Goal: Transaction & Acquisition: Book appointment/travel/reservation

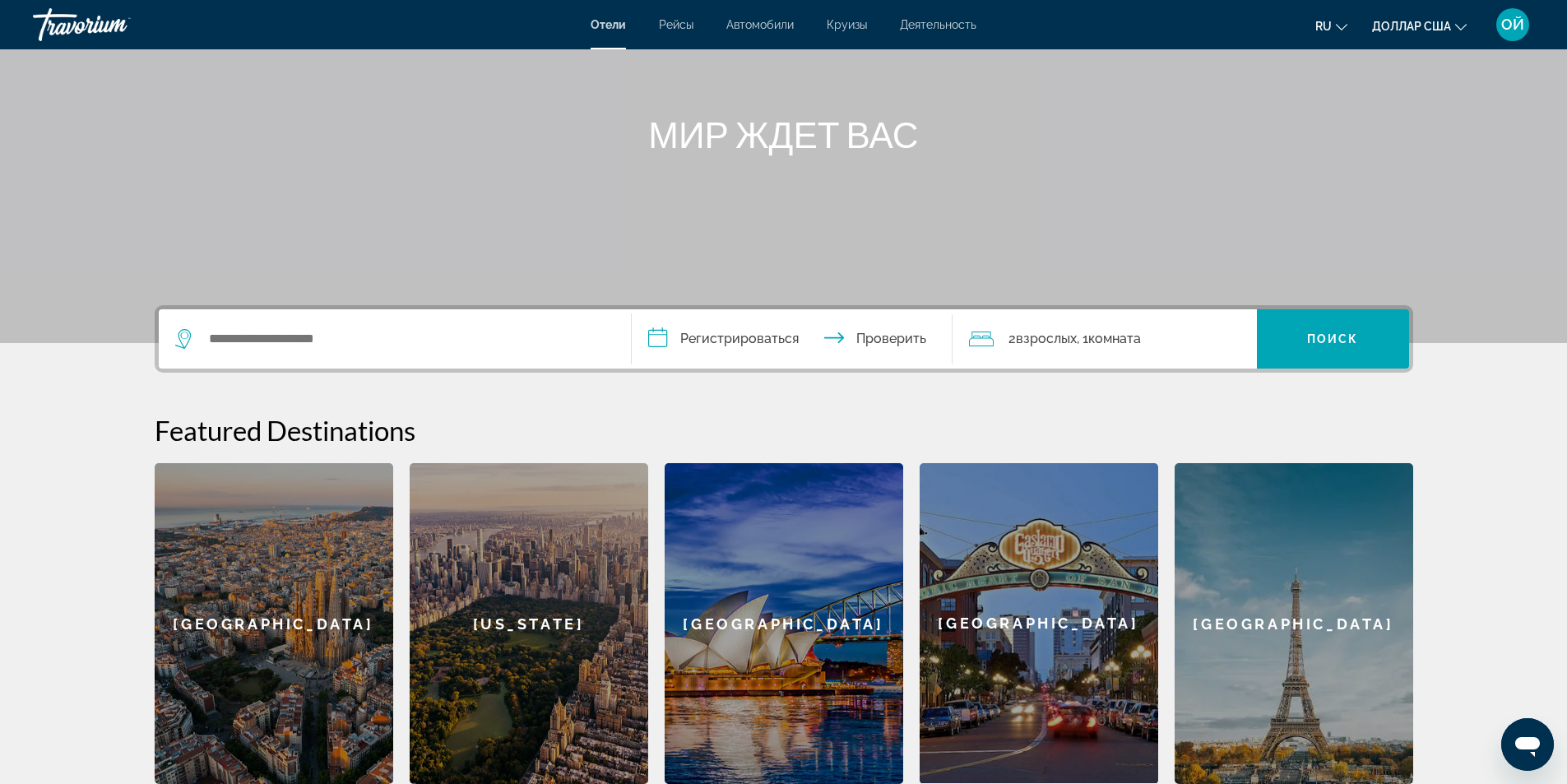
scroll to position [164, 0]
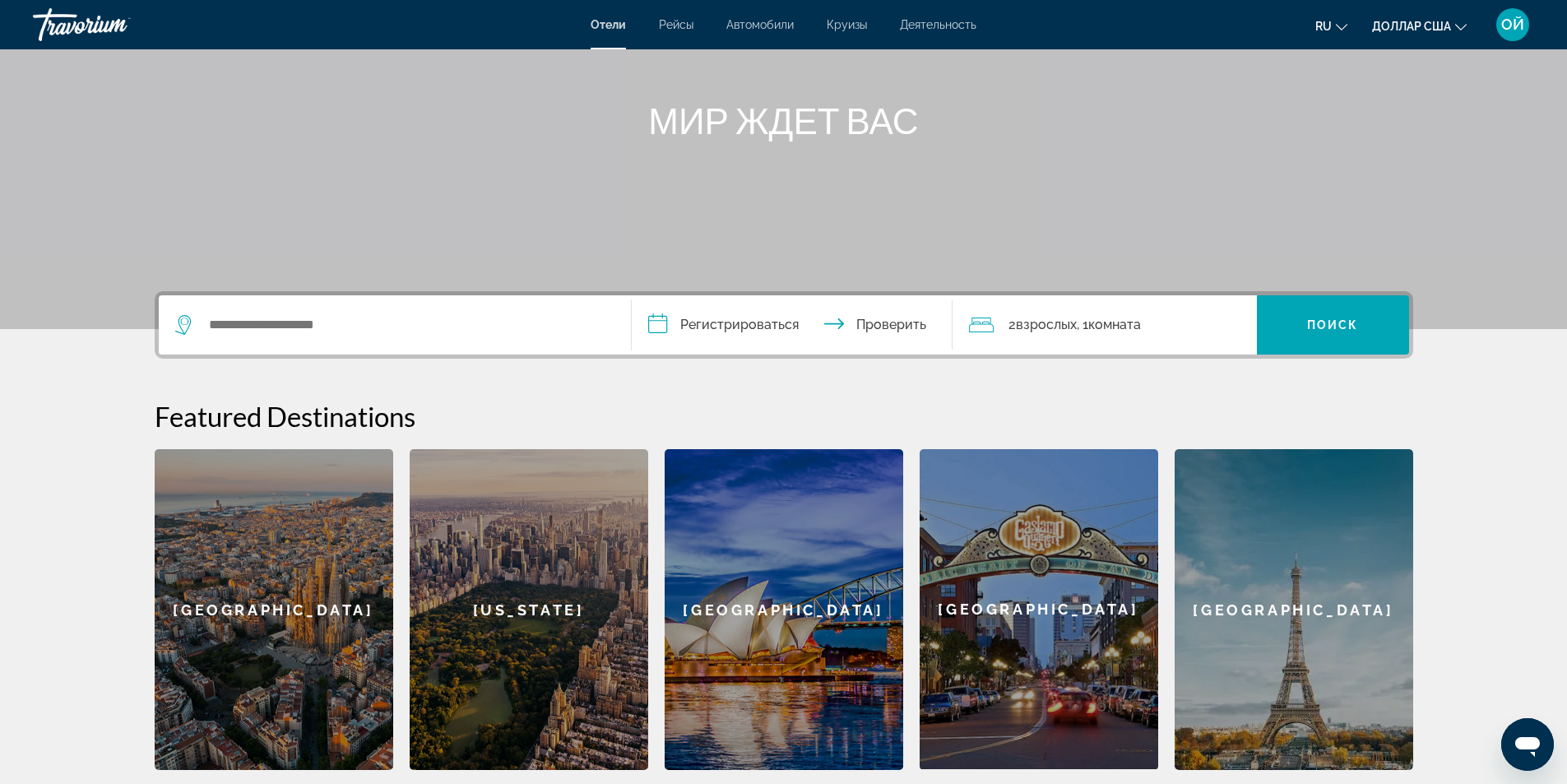
click at [1081, 321] on font ", 1" at bounding box center [1082, 325] width 12 height 16
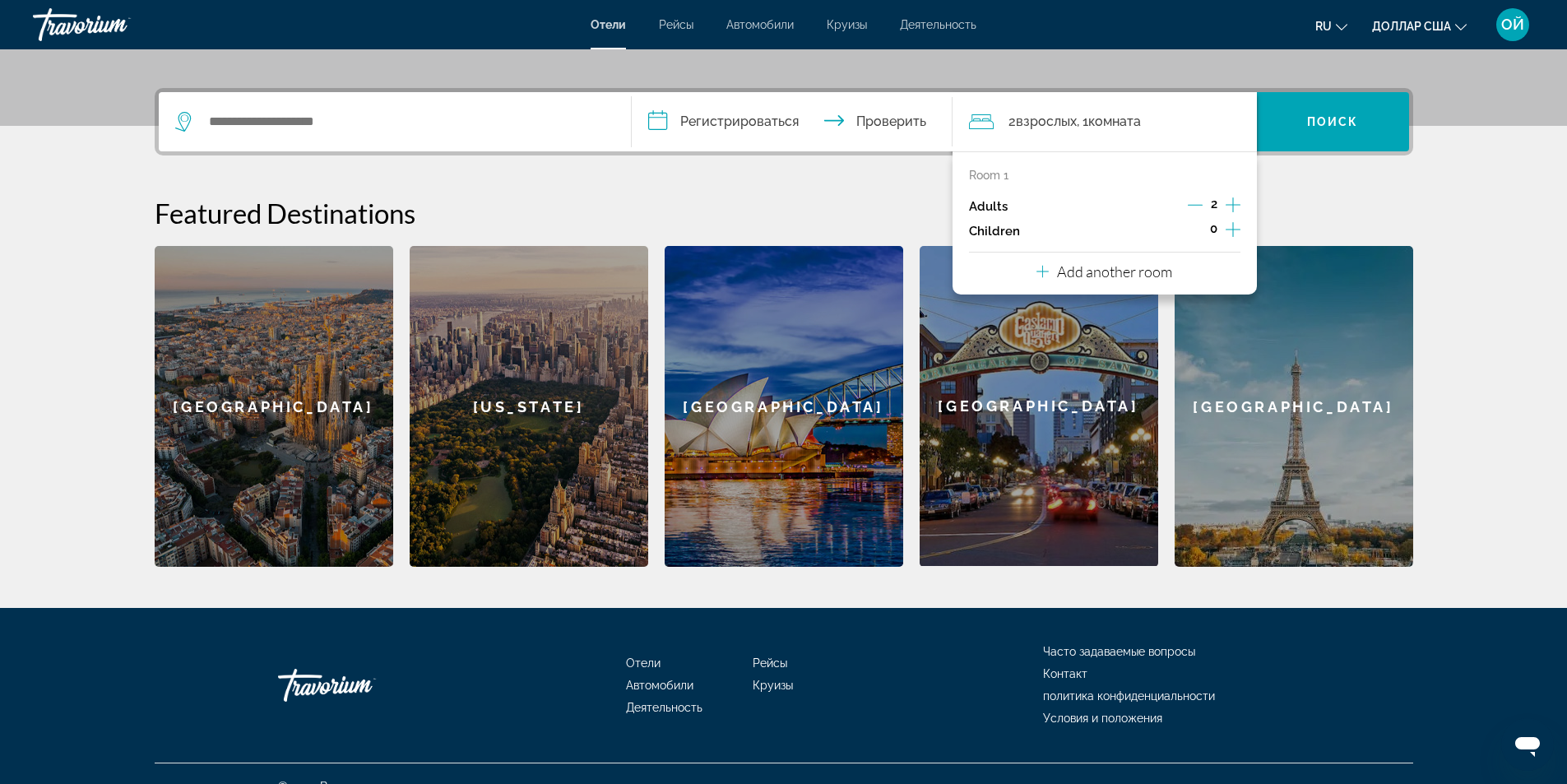
scroll to position [393, 0]
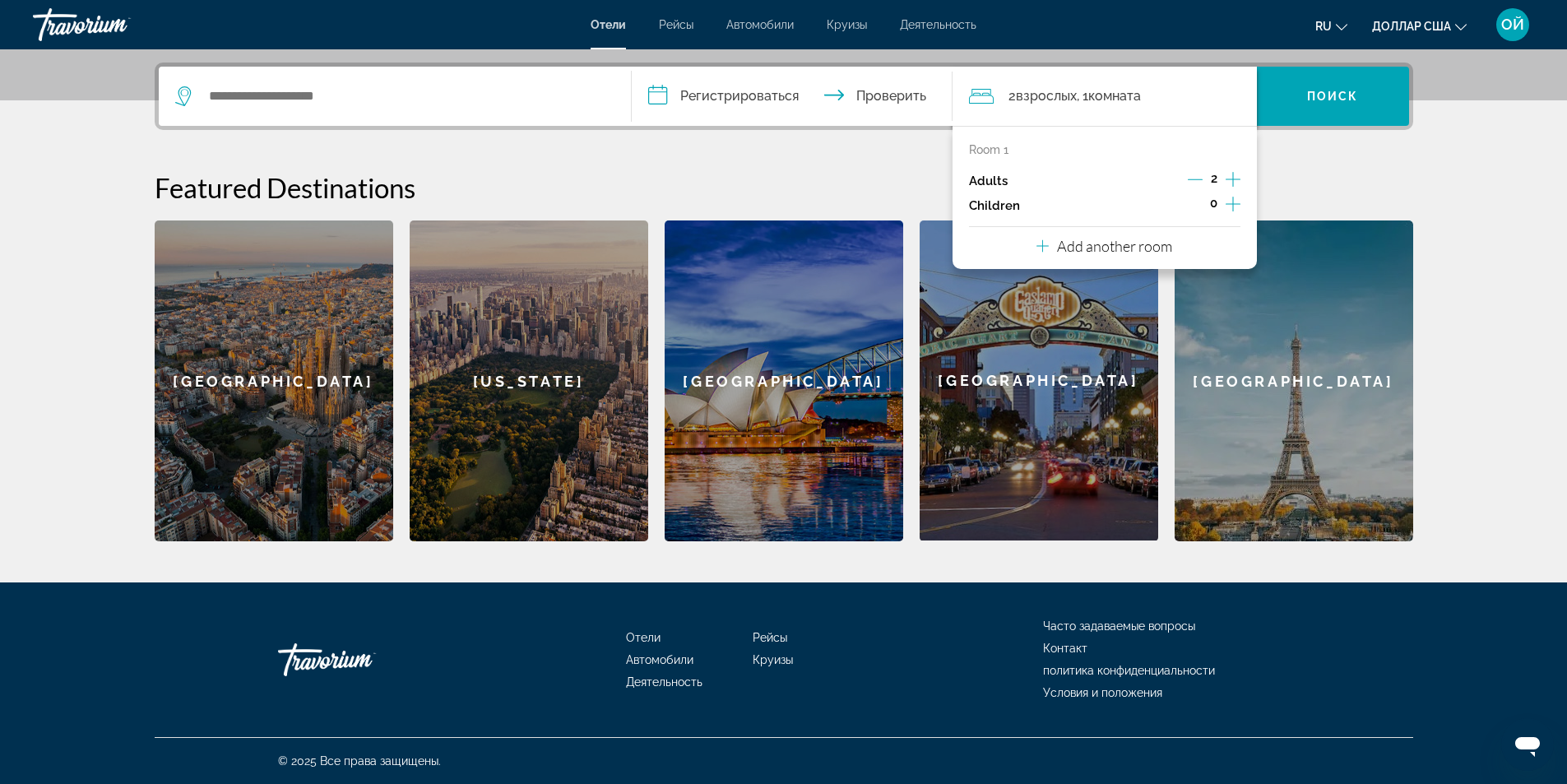
click at [1197, 178] on icon "Decrement adults" at bounding box center [1195, 179] width 15 height 15
click at [1340, 166] on div "**********" at bounding box center [784, 301] width 1324 height 479
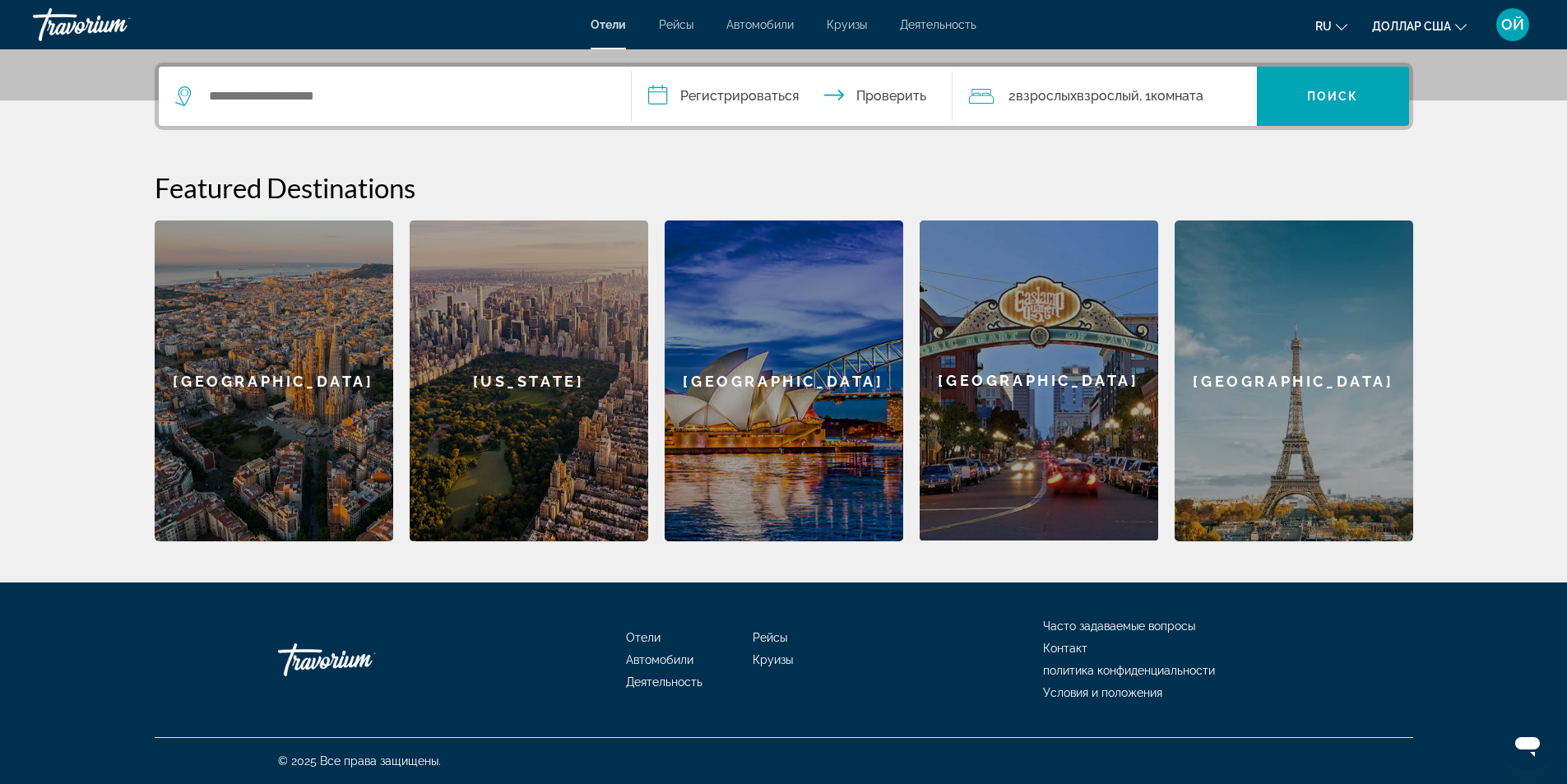
click at [1100, 93] on font "Взрослый" at bounding box center [1108, 96] width 62 height 16
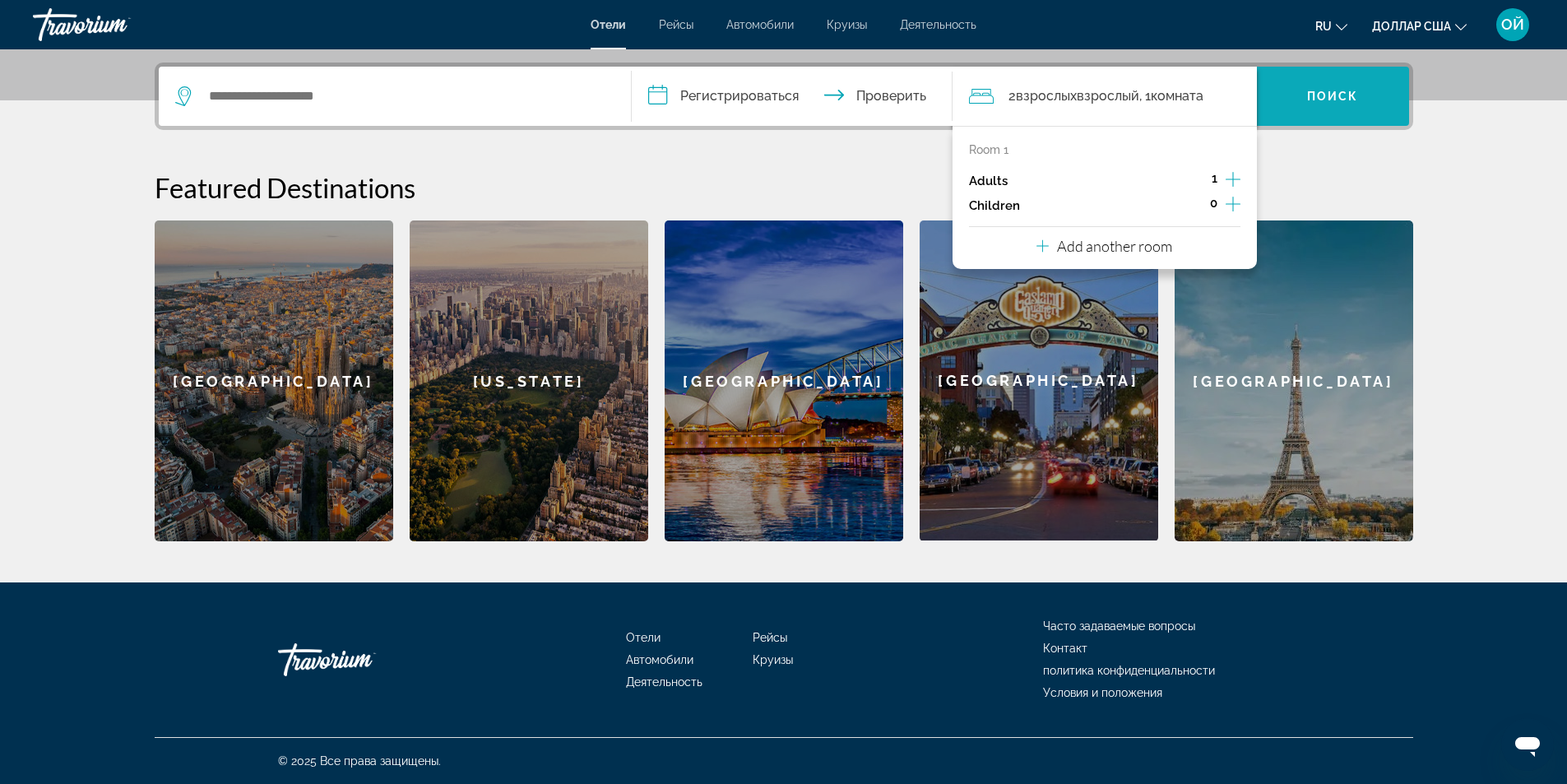
click at [1340, 96] on font "Поиск" at bounding box center [1333, 96] width 52 height 13
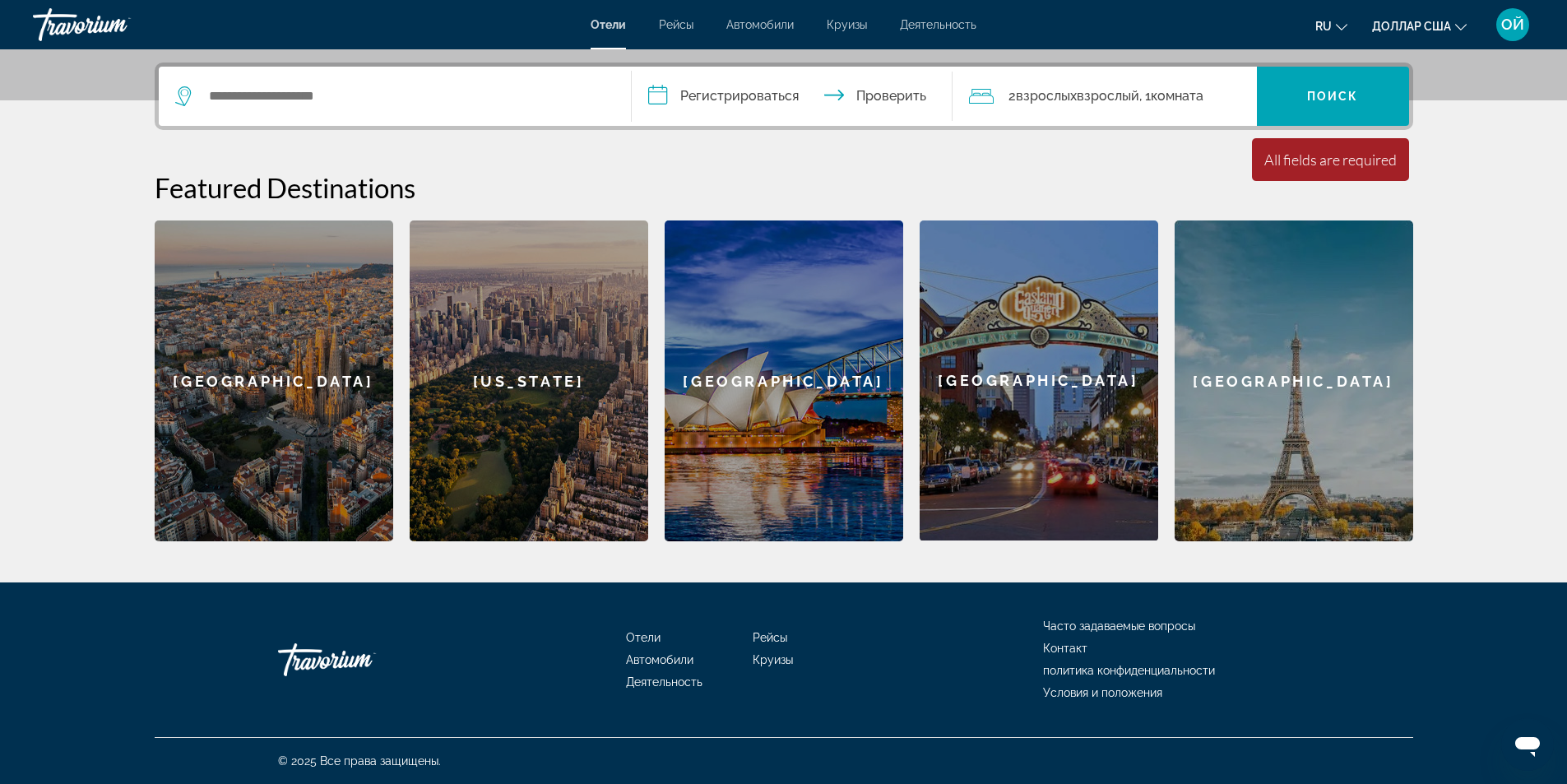
click at [1274, 356] on div "[GEOGRAPHIC_DATA]" at bounding box center [1294, 380] width 239 height 321
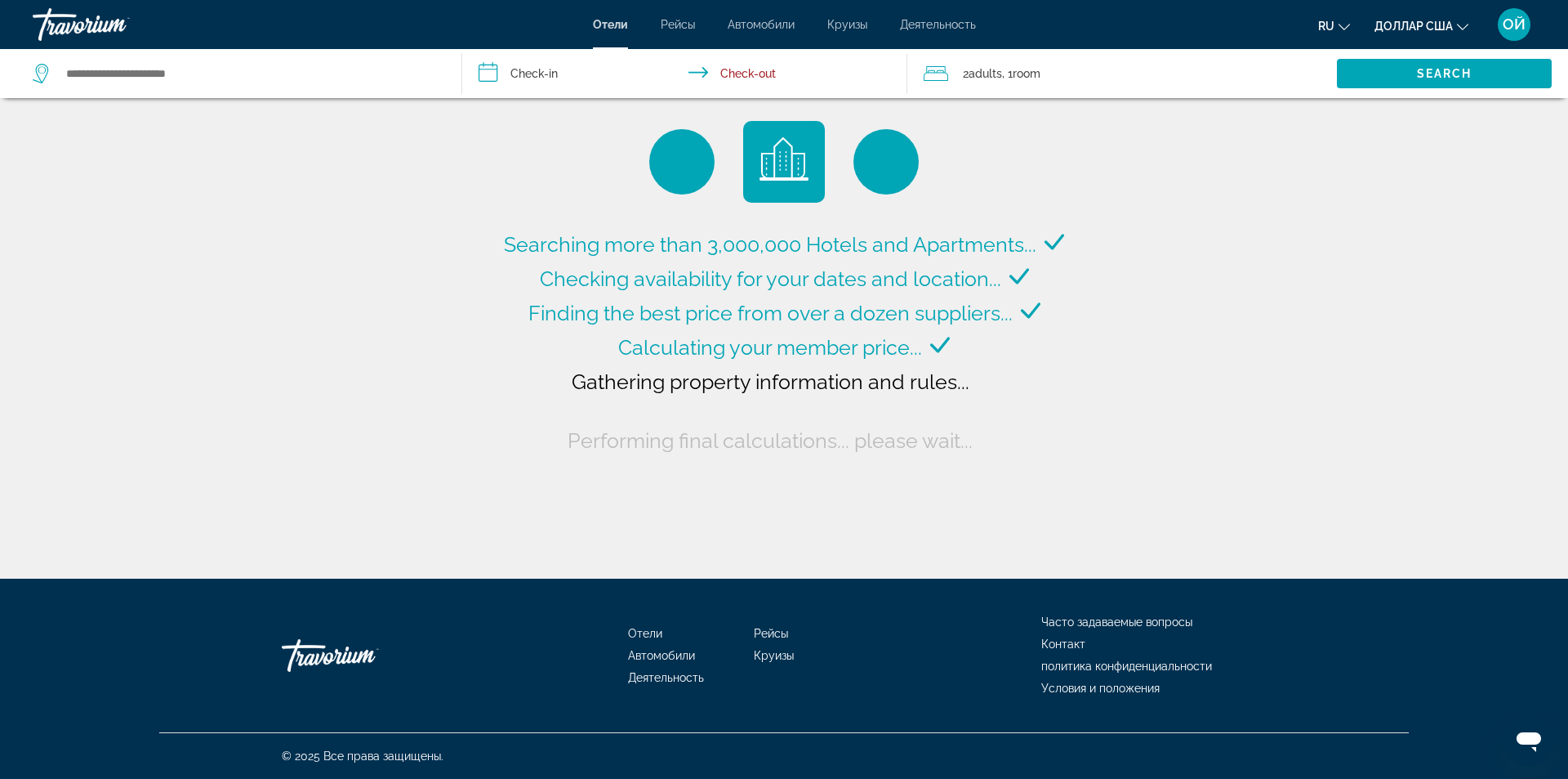
click at [1510, 19] on font "ОЙ" at bounding box center [1514, 24] width 23 height 17
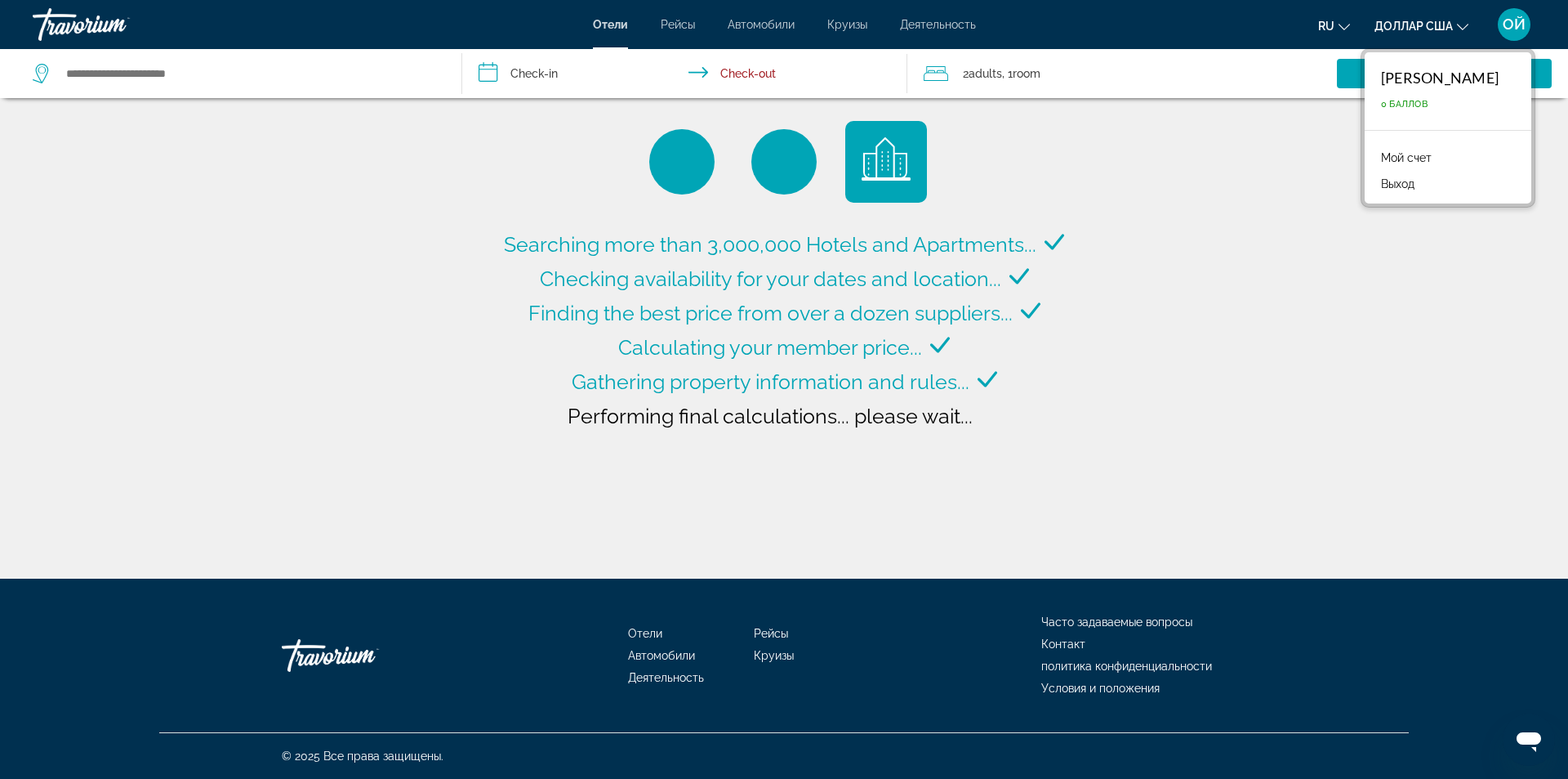
click at [1510, 11] on div "ОЙ" at bounding box center [1514, 24] width 33 height 33
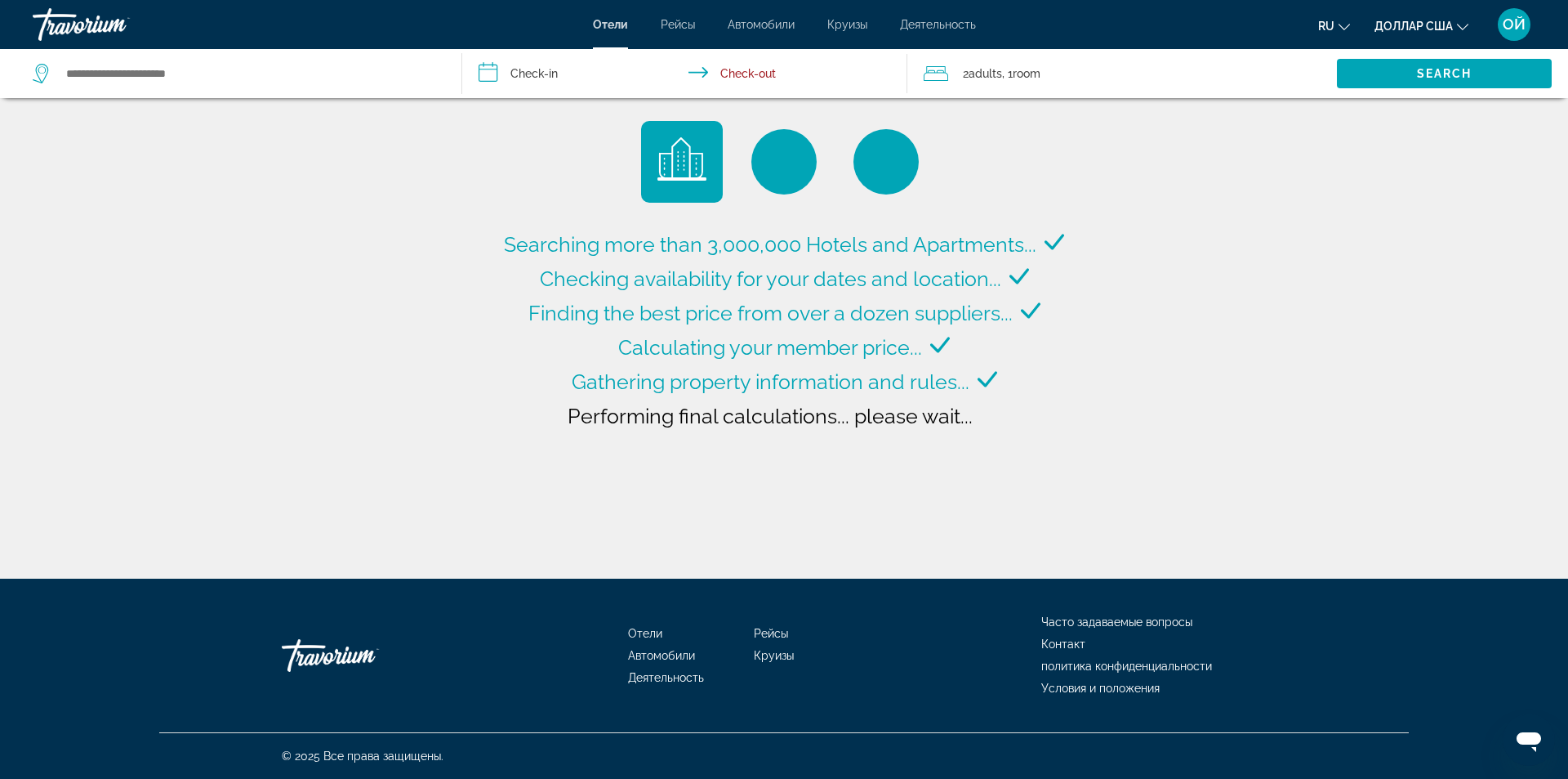
type input "**********"
